Goal: Information Seeking & Learning: Learn about a topic

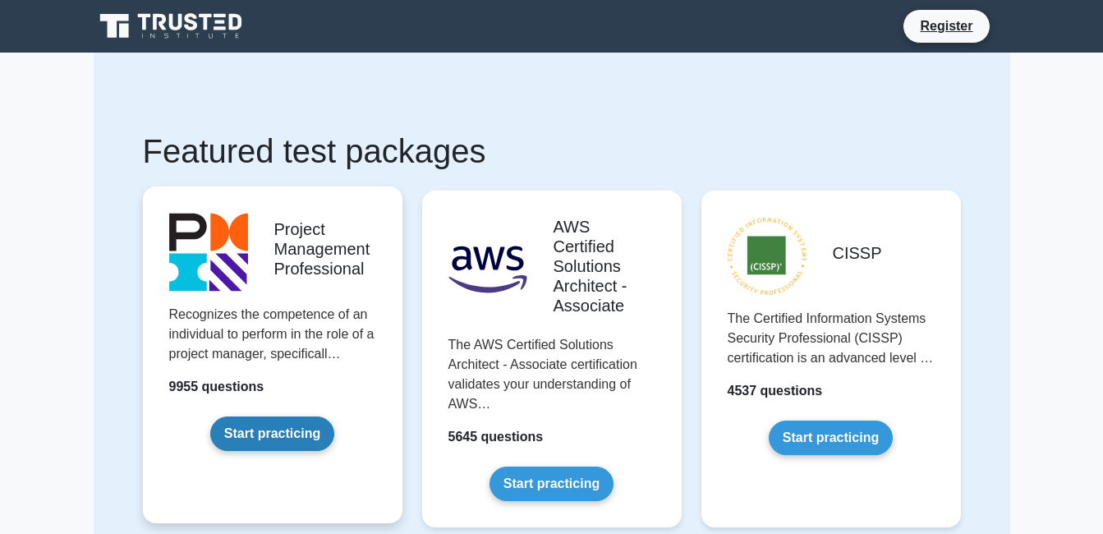
click at [306, 435] on link "Start practicing" at bounding box center [272, 434] width 124 height 35
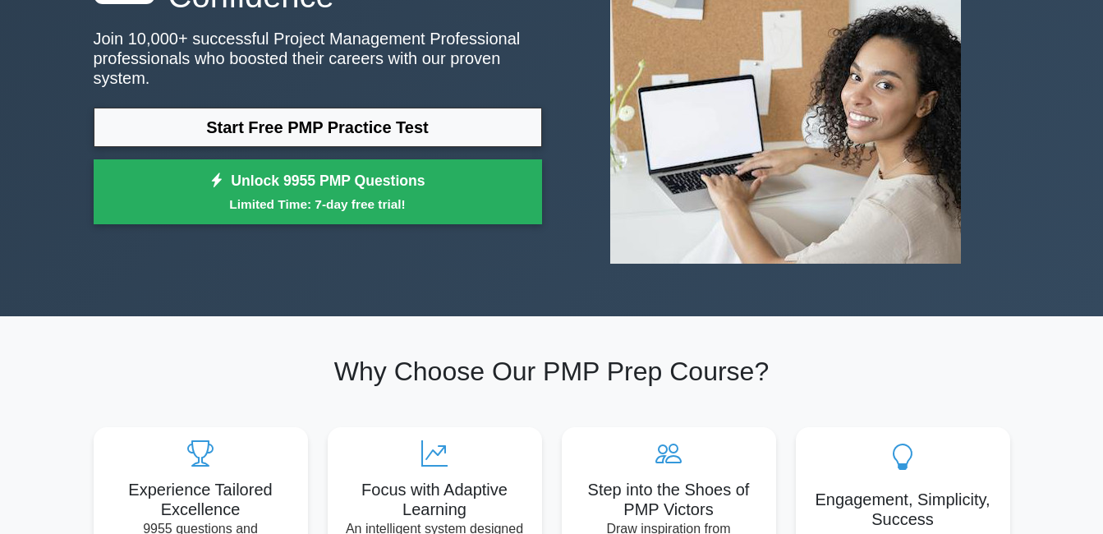
scroll to position [158, 0]
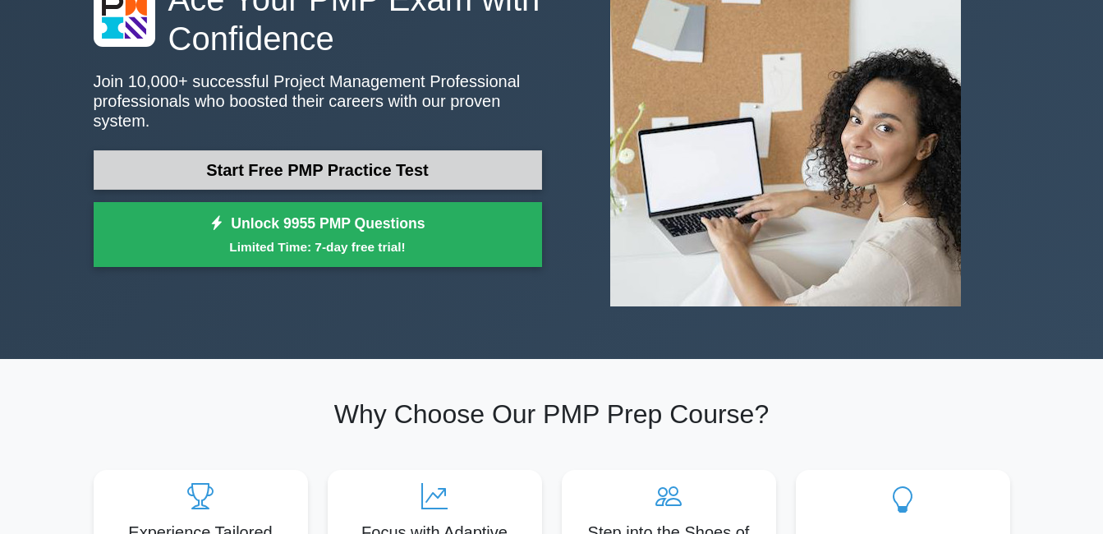
click at [438, 150] on link "Start Free PMP Practice Test" at bounding box center [318, 169] width 449 height 39
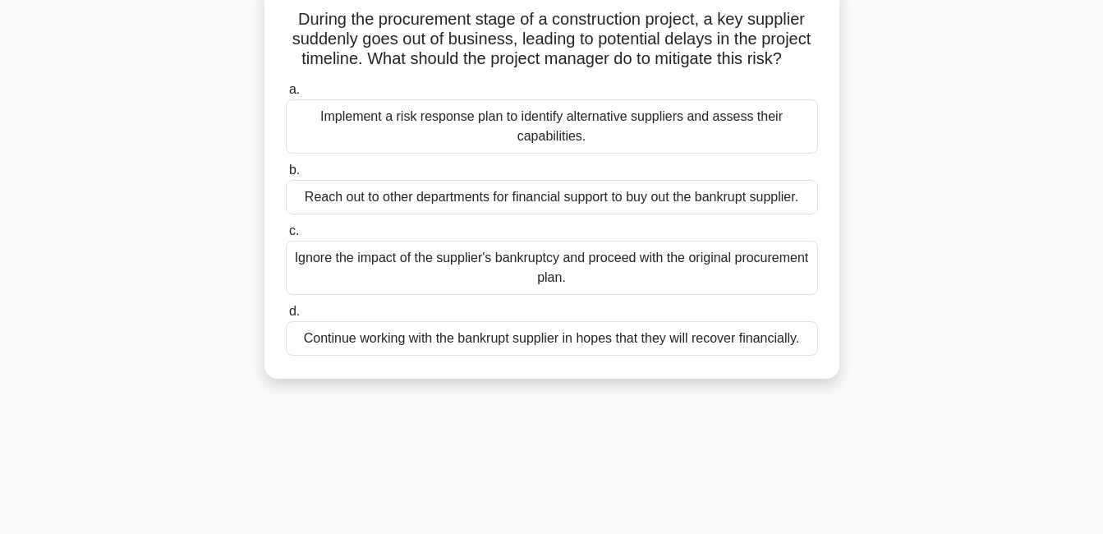
scroll to position [94, 0]
